Goal: Task Accomplishment & Management: Complete application form

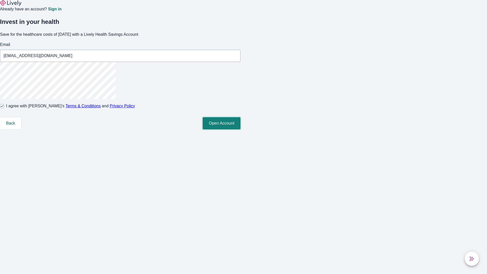
click at [241, 129] on button "Open Account" at bounding box center [222, 123] width 38 height 12
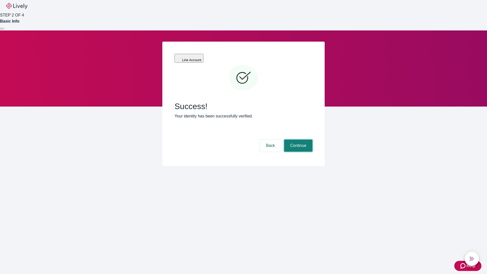
click at [298, 140] on button "Continue" at bounding box center [298, 146] width 28 height 12
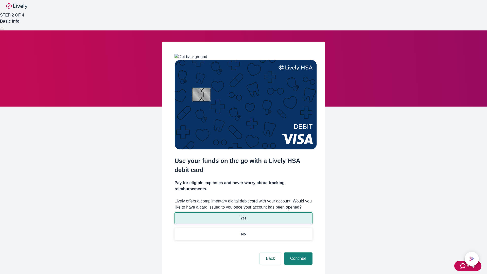
click at [243, 216] on p "Yes" at bounding box center [244, 218] width 6 height 5
click at [298, 252] on button "Continue" at bounding box center [298, 258] width 28 height 12
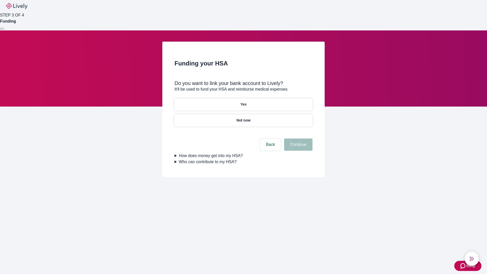
click at [243, 118] on p "Not now" at bounding box center [244, 120] width 14 height 5
click at [298, 148] on button "Continue" at bounding box center [298, 145] width 28 height 12
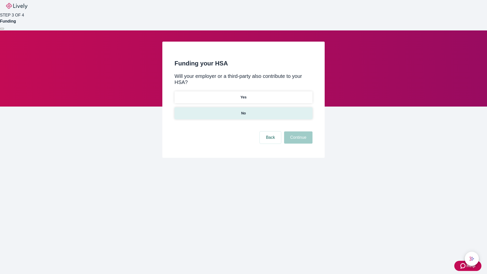
click at [243, 111] on p "No" at bounding box center [243, 113] width 5 height 5
click at [298, 131] on button "Continue" at bounding box center [298, 137] width 28 height 12
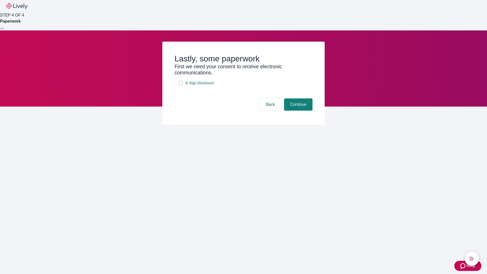
click at [181, 85] on input "E-Sign Disclosure" at bounding box center [181, 83] width 4 height 4
checkbox input "true"
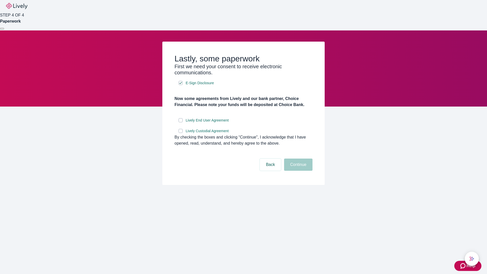
click at [181, 122] on input "Lively End User Agreement" at bounding box center [181, 120] width 4 height 4
checkbox input "true"
click at [181, 133] on input "Lively Custodial Agreement" at bounding box center [181, 131] width 4 height 4
checkbox input "true"
click at [298, 171] on button "Continue" at bounding box center [298, 165] width 28 height 12
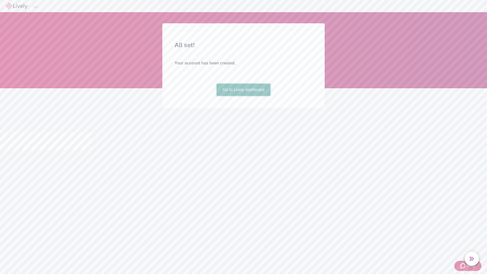
click at [243, 96] on link "Go to Lively dashboard" at bounding box center [244, 90] width 54 height 12
